Goal: Task Accomplishment & Management: Use online tool/utility

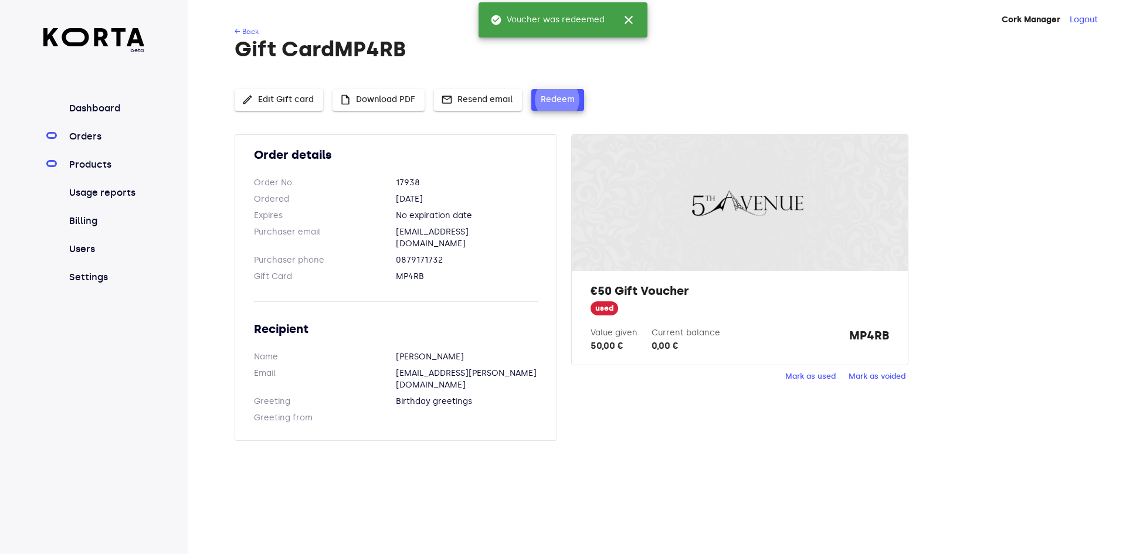
click at [94, 164] on link "Products" at bounding box center [106, 165] width 78 height 14
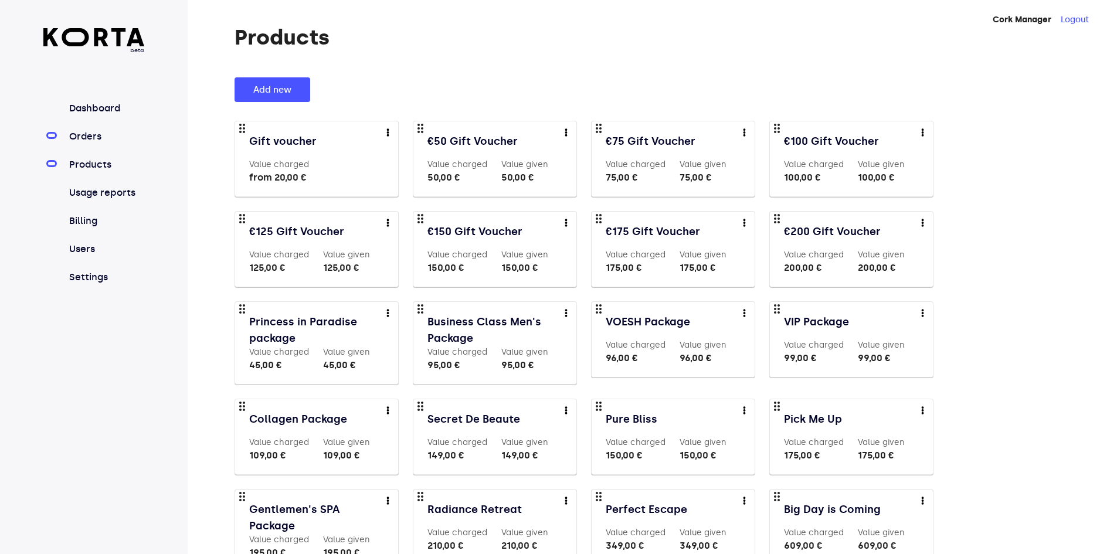
click at [110, 137] on link "Orders" at bounding box center [106, 137] width 78 height 14
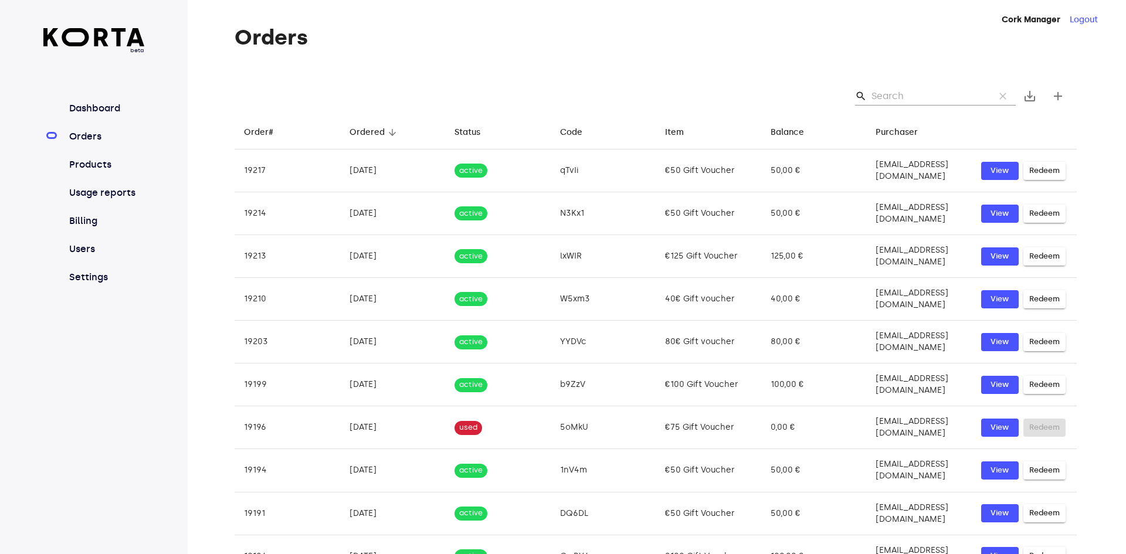
click at [907, 100] on input "Search" at bounding box center [929, 96] width 114 height 19
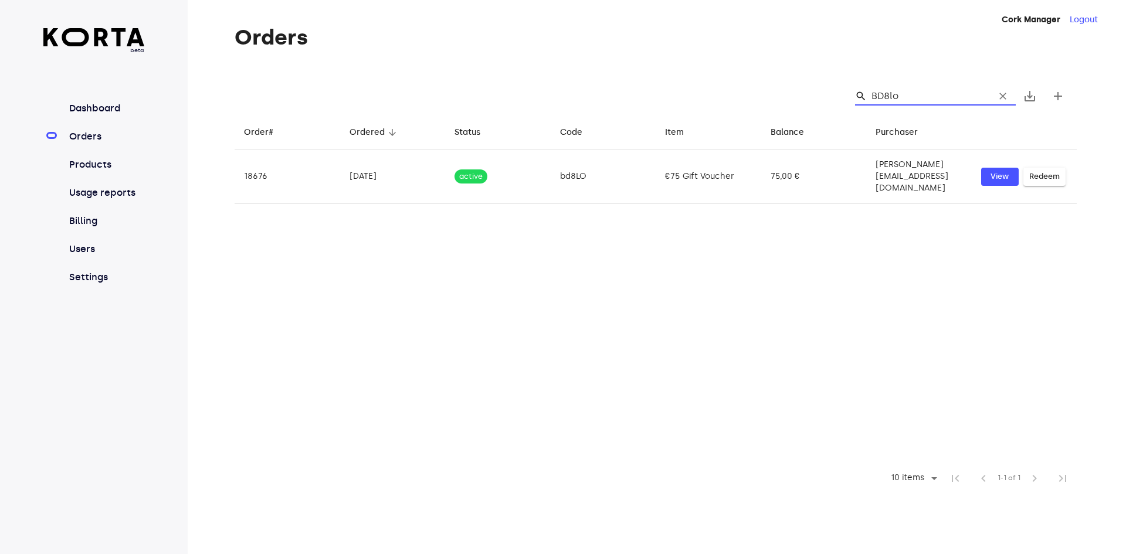
click at [900, 95] on input "BD8lo" at bounding box center [929, 96] width 114 height 19
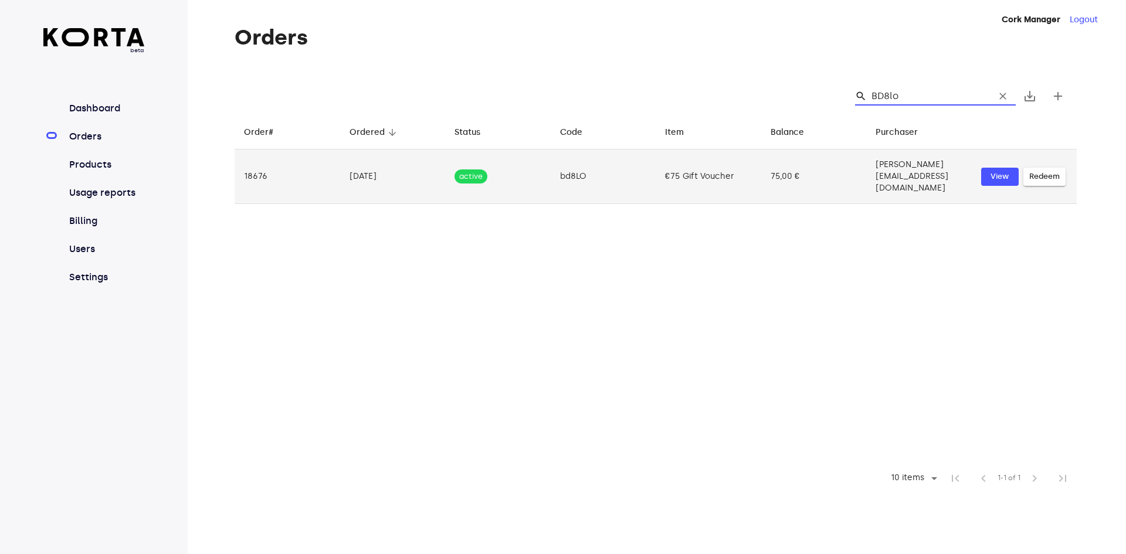
type input "BD8lo"
click at [1036, 170] on span "Redeem" at bounding box center [1044, 176] width 30 height 13
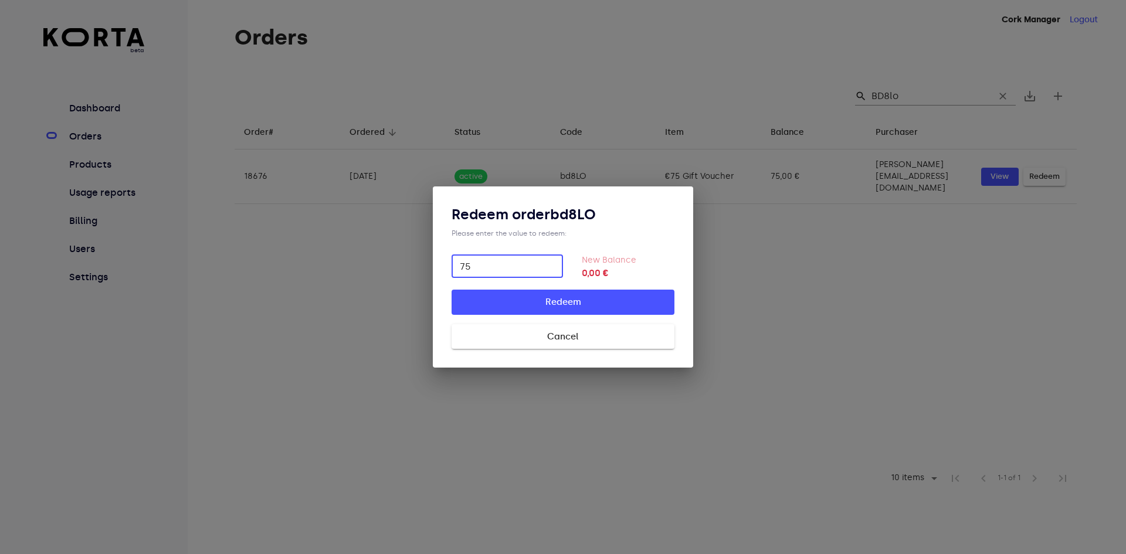
type input "75"
click at [452, 290] on button "Redeem" at bounding box center [563, 302] width 223 height 25
